Goal: Complete application form

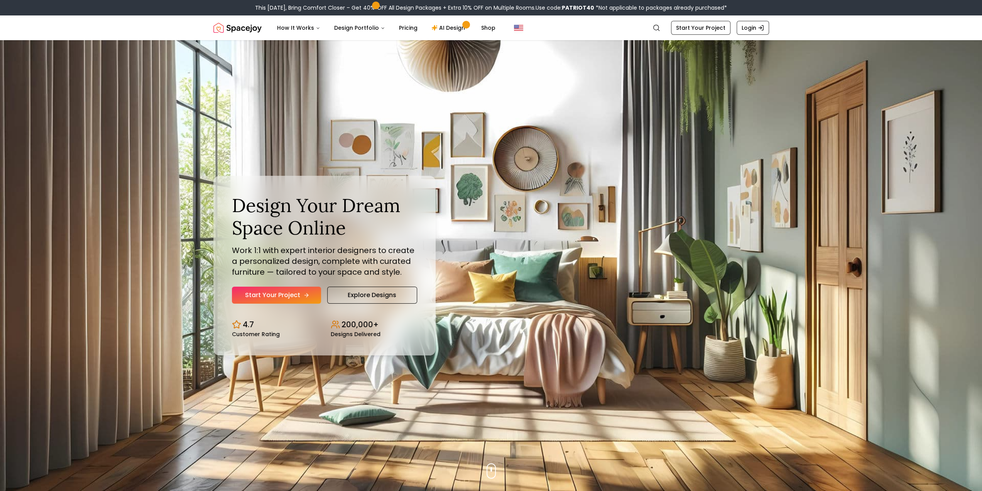
click at [296, 295] on link "Start Your Project" at bounding box center [276, 294] width 89 height 17
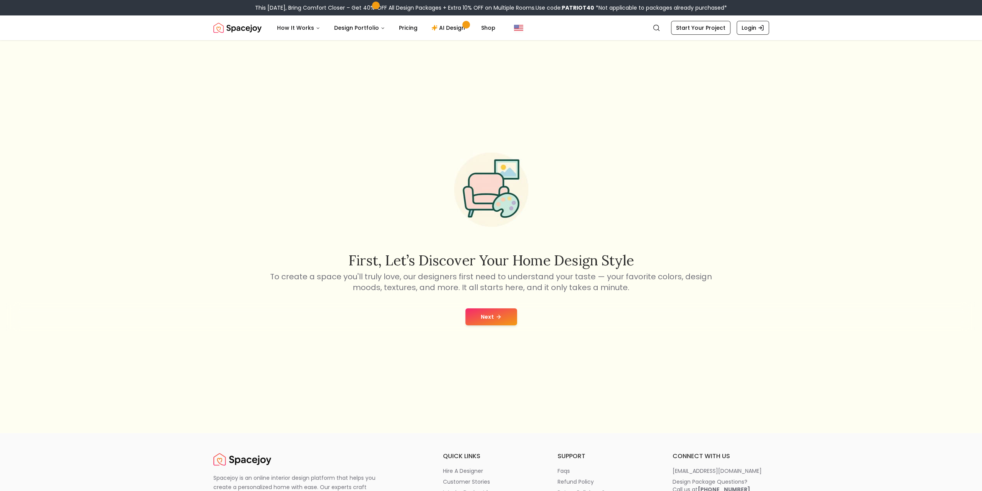
click at [493, 318] on button "Next" at bounding box center [492, 316] width 52 height 17
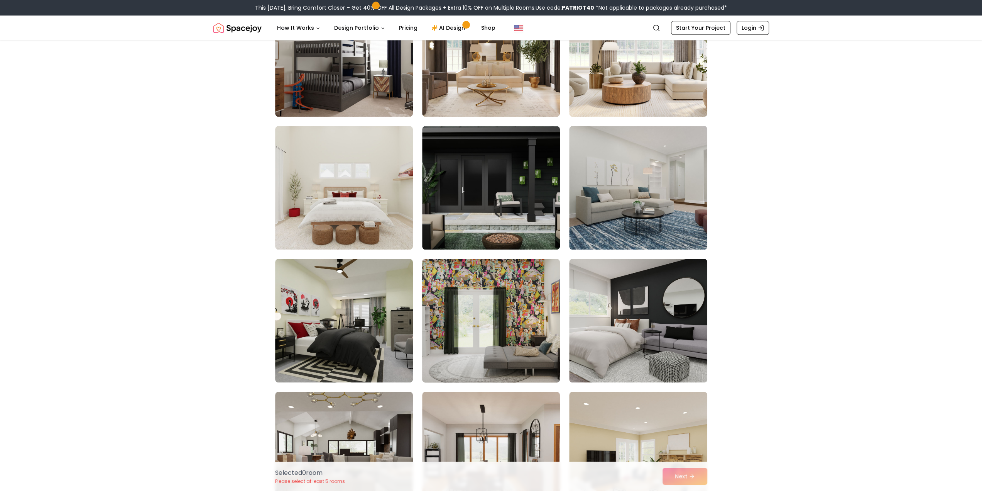
scroll to position [811, 0]
